Goal: Task Accomplishment & Management: Use online tool/utility

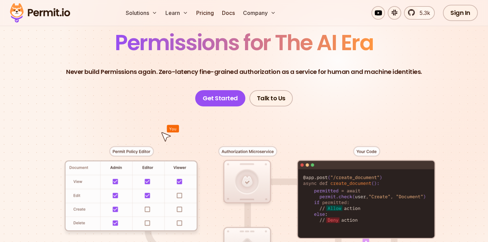
click at [195, 71] on p "Never build Permissions again. Zero-latency fine-grained authorization as a ser…" at bounding box center [244, 71] width 356 height 9
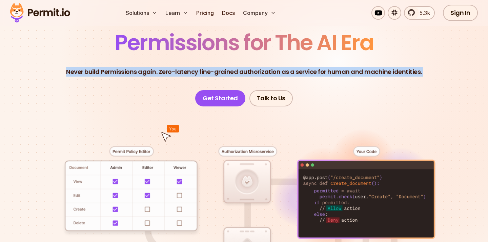
click at [195, 71] on p "Never build Permissions again. Zero-latency fine-grained authorization as a ser…" at bounding box center [244, 71] width 356 height 9
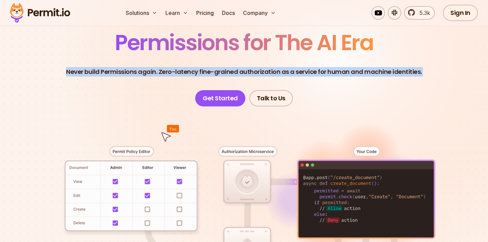
click at [195, 71] on p "Never build Permissions again. Zero-latency fine-grained authorization as a ser…" at bounding box center [244, 71] width 356 height 9
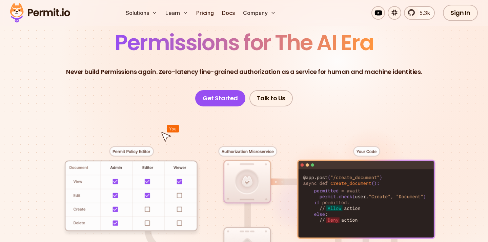
click at [195, 71] on p "Never build Permissions again. Zero-latency fine-grained authorization as a ser…" at bounding box center [244, 71] width 356 height 9
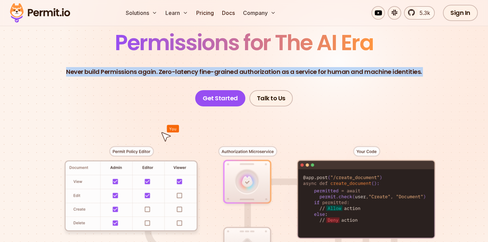
click at [195, 71] on p "Never build Permissions again. Zero-latency fine-grained authorization as a ser…" at bounding box center [244, 71] width 356 height 9
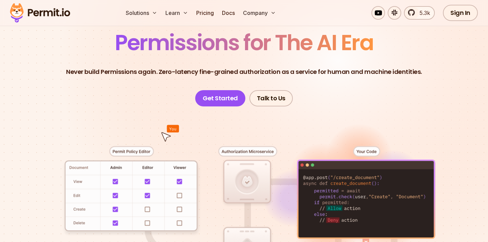
click at [233, 106] on div at bounding box center [244, 225] width 456 height 239
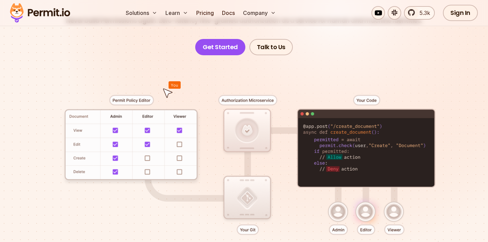
scroll to position [110, 0]
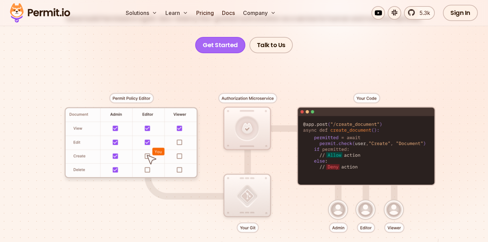
click at [214, 45] on link "Get Started" at bounding box center [220, 45] width 50 height 16
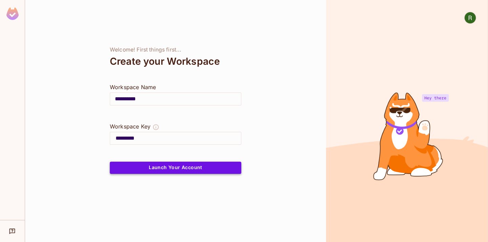
click at [205, 166] on button "Launch Your Account" at bounding box center [176, 168] width 132 height 12
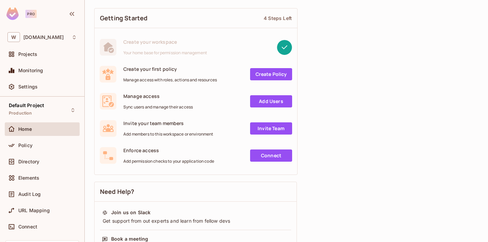
scroll to position [41, 0]
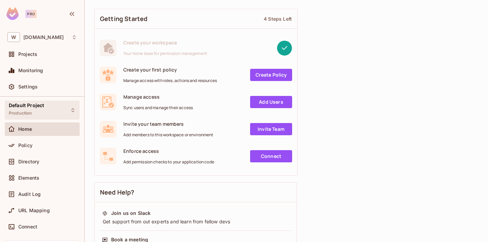
click at [47, 103] on div "Default Project Production" at bounding box center [42, 110] width 75 height 19
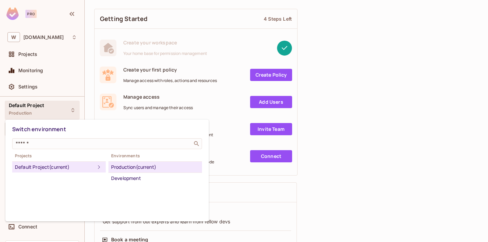
click at [47, 103] on div at bounding box center [244, 121] width 488 height 242
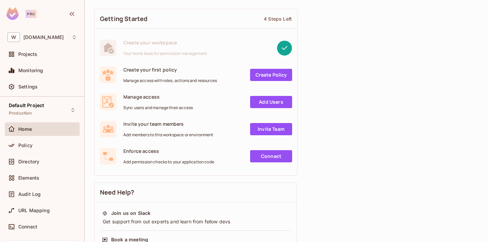
click at [166, 88] on div "Create your first policy Manage access with roles, actions and resources Create…" at bounding box center [196, 74] width 203 height 27
click at [164, 88] on div "Create your first policy Manage access with roles, actions and resources Create…" at bounding box center [196, 74] width 203 height 27
click at [257, 85] on div "Create your first policy Manage access with roles, actions and resources Create…" at bounding box center [196, 74] width 203 height 27
click at [260, 76] on link "Create Policy" at bounding box center [271, 75] width 42 height 12
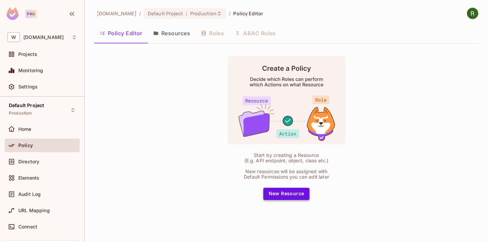
click at [293, 194] on button "New Resource" at bounding box center [286, 194] width 46 height 12
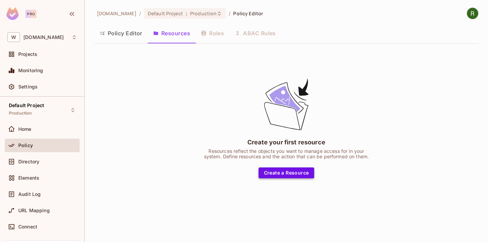
click at [294, 169] on button "Create a Resource" at bounding box center [287, 172] width 56 height 11
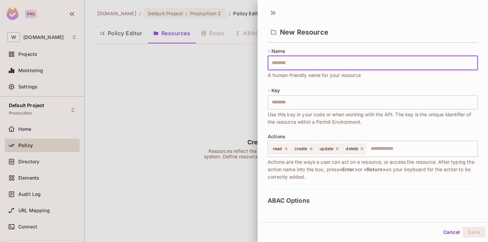
click at [268, 126] on div "* Name ​ A human-friendly name for your resource * Key ​ Use this key in your c…" at bounding box center [373, 118] width 210 height 141
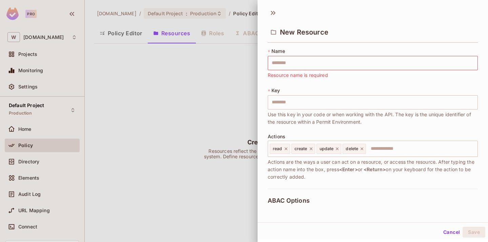
click at [244, 120] on div at bounding box center [244, 121] width 488 height 242
